Goal: Information Seeking & Learning: Learn about a topic

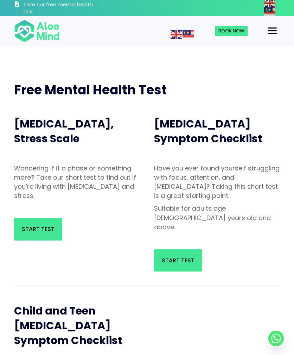
click at [27, 227] on span "Start Test" at bounding box center [38, 229] width 33 height 8
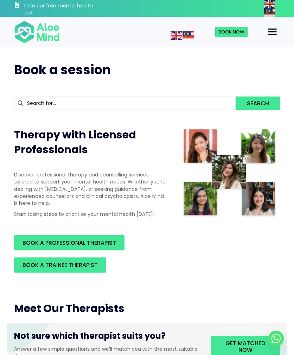
click at [275, 31] on div "Menu" at bounding box center [272, 31] width 9 height 1
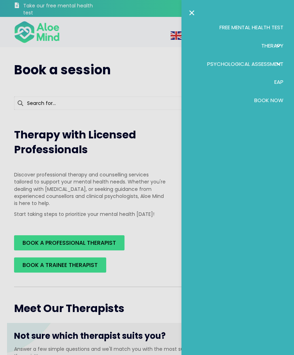
click at [223, 24] on span "Free Mental Health Test" at bounding box center [251, 27] width 64 height 7
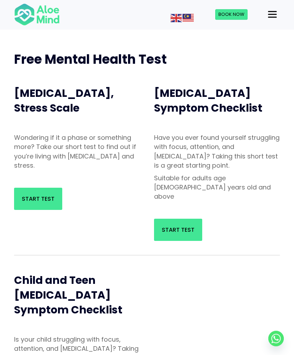
scroll to position [1, 0]
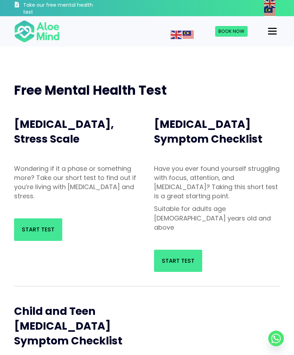
click at [269, 31] on div "Menu" at bounding box center [272, 31] width 9 height 1
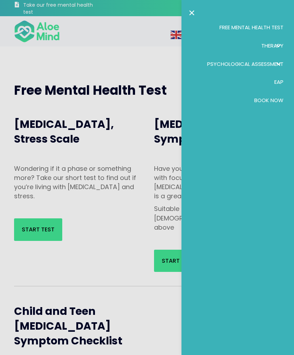
click at [210, 47] on link "Therapy" at bounding box center [238, 46] width 98 height 18
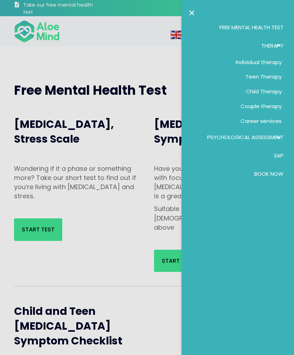
click at [222, 89] on link "Child Therapy" at bounding box center [238, 91] width 98 height 15
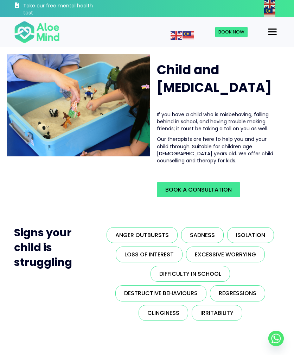
click at [272, 32] on div "Menu" at bounding box center [272, 31] width 9 height 1
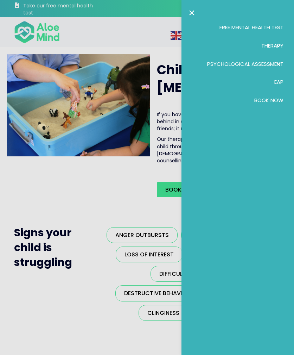
click at [235, 46] on link "Therapy" at bounding box center [238, 46] width 98 height 18
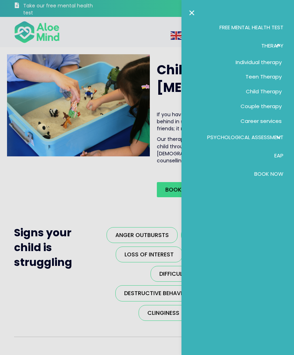
click at [252, 74] on span "Teen Therapy" at bounding box center [263, 76] width 36 height 7
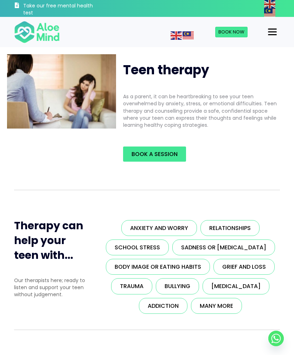
click at [84, 8] on h3 "Take our free mental health test" at bounding box center [58, 9] width 71 height 14
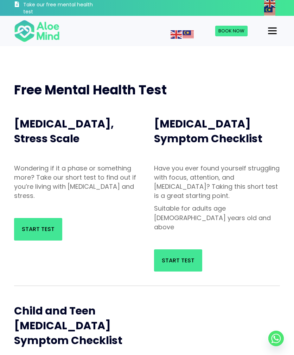
click at [36, 233] on link "Start Test" at bounding box center [38, 229] width 48 height 22
